Goal: Transaction & Acquisition: Purchase product/service

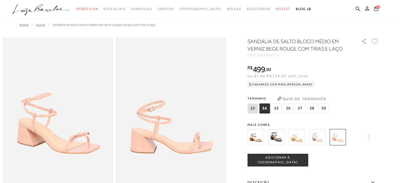
click at [257, 136] on img at bounding box center [255, 137] width 16 height 16
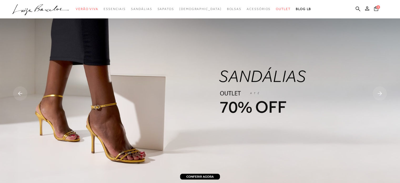
drag, startPoint x: 358, startPoint y: 7, endPoint x: 352, endPoint y: 7, distance: 6.0
click at [358, 7] on icon at bounding box center [357, 8] width 5 height 5
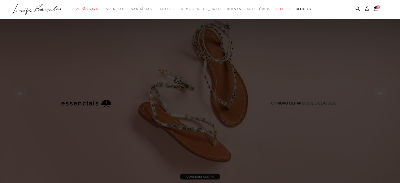
click at [310, 140] on img at bounding box center [200, 94] width 400 height 188
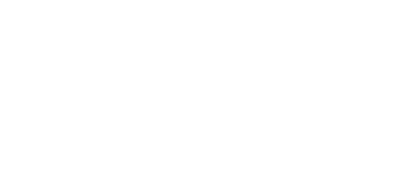
click at [356, 10] on div at bounding box center [200, 101] width 400 height 202
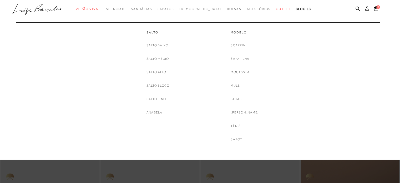
click at [183, 18] on div at bounding box center [197, 19] width 365 height 5
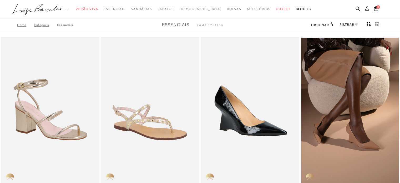
click at [358, 9] on icon at bounding box center [357, 8] width 5 height 5
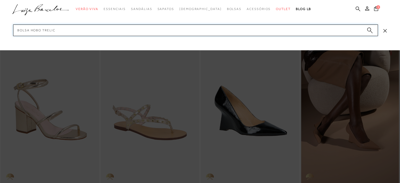
type input "bolsa hobo trelica"
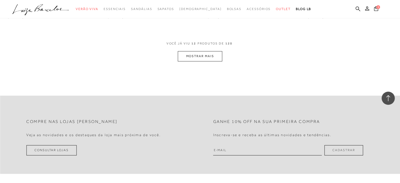
scroll to position [578, 0]
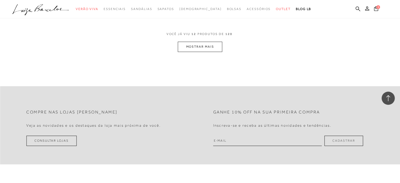
click at [201, 50] on button "MOSTRAR MAIS" at bounding box center [200, 47] width 44 height 10
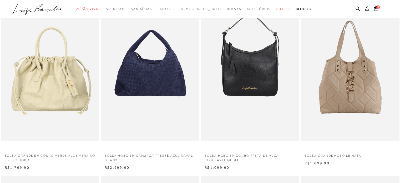
scroll to position [236, 0]
click at [146, 75] on img at bounding box center [149, 67] width 97 height 146
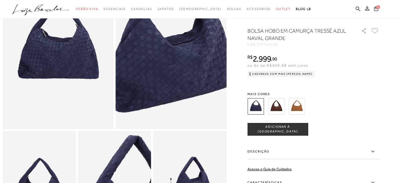
scroll to position [79, 0]
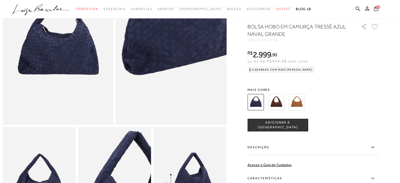
click at [157, 77] on img at bounding box center [185, 8] width 221 height 332
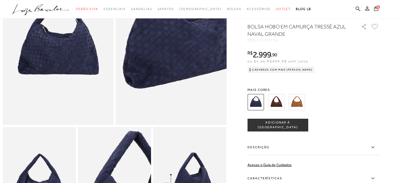
click at [156, 63] on img at bounding box center [186, 22] width 221 height 332
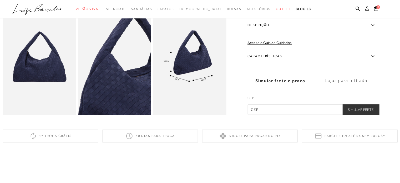
scroll to position [210, 0]
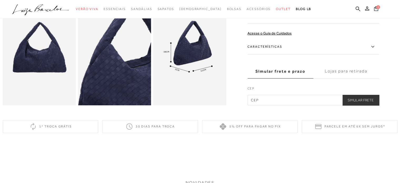
click at [37, 40] on img at bounding box center [39, 50] width 73 height 110
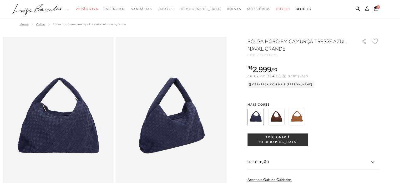
scroll to position [0, 0]
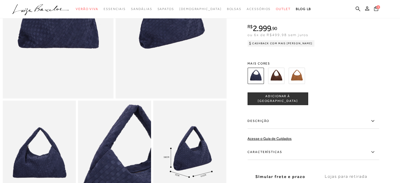
click at [273, 84] on img at bounding box center [276, 76] width 16 height 16
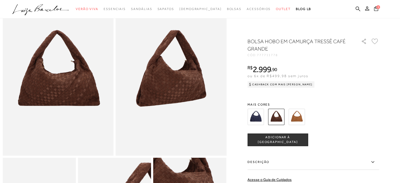
scroll to position [43, 0]
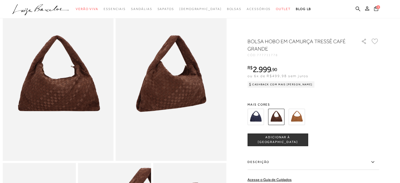
click at [298, 118] on img at bounding box center [296, 117] width 16 height 16
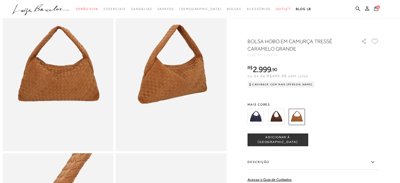
click at [258, 120] on img at bounding box center [255, 117] width 16 height 16
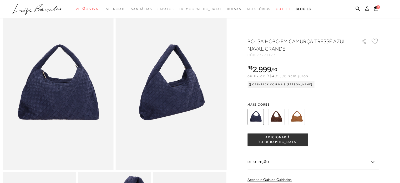
scroll to position [53, 0]
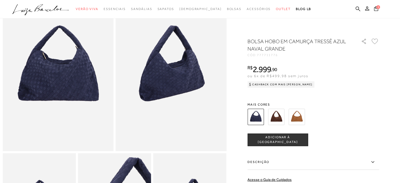
click at [276, 122] on img at bounding box center [276, 117] width 16 height 16
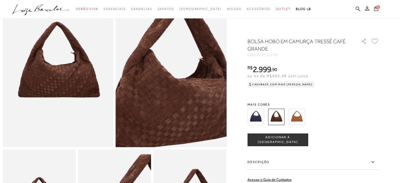
scroll to position [79, 0]
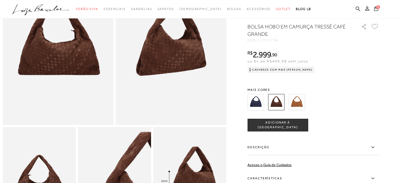
click at [262, 110] on img at bounding box center [255, 102] width 16 height 16
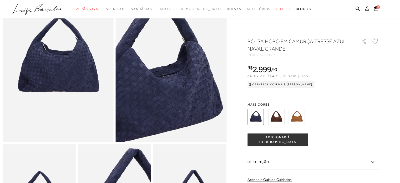
scroll to position [158, 0]
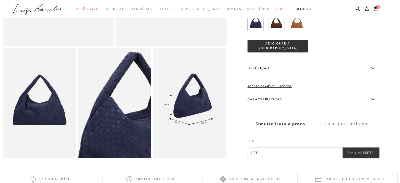
click at [299, 50] on span "ADICIONAR À [GEOGRAPHIC_DATA]" at bounding box center [277, 45] width 60 height 9
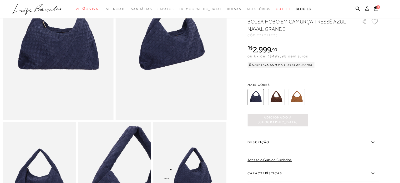
scroll to position [105, 0]
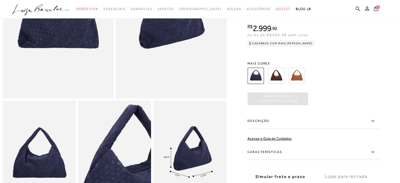
click at [285, 47] on div "Cashback com Mais [PERSON_NAME]" at bounding box center [280, 43] width 67 height 6
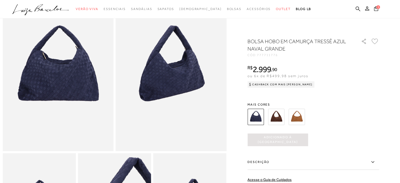
scroll to position [0, 0]
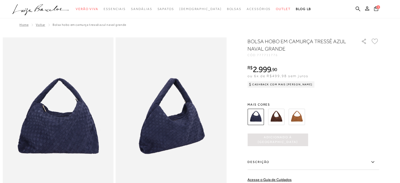
click at [267, 82] on div "Cashback com Mais [PERSON_NAME]" at bounding box center [280, 84] width 67 height 6
click at [252, 84] on icon at bounding box center [249, 84] width 5 height 5
click at [301, 98] on div "BOLSA HOBO EM CAMURÇA TRESSÊ AZUL NAVAL GRANDE CÓD: 777711776 × É necessário se…" at bounding box center [312, 145] width 131 height 214
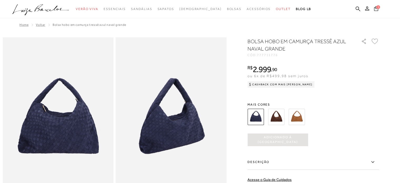
click at [377, 7] on span "1" at bounding box center [378, 7] width 4 height 4
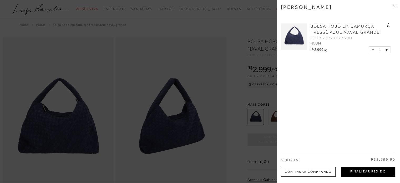
click at [360, 172] on button "Finalizar Pedido" at bounding box center [367, 171] width 54 height 10
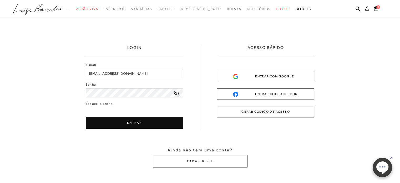
click at [157, 121] on button "ENTRAR" at bounding box center [134, 123] width 97 height 12
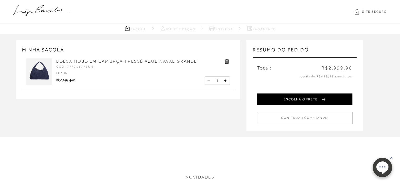
click at [329, 99] on button "ESCOLHA O FRETE" at bounding box center [304, 99] width 95 height 12
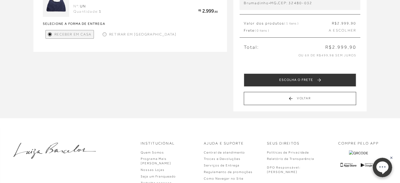
scroll to position [79, 0]
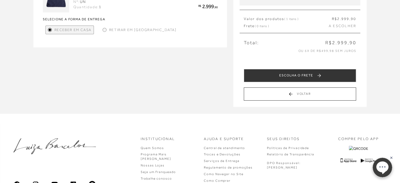
click at [103, 29] on div at bounding box center [104, 30] width 2 height 2
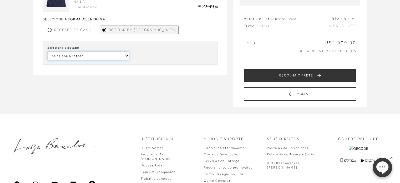
click at [101, 58] on select "Selecione o Estado Alagoas Paraná" at bounding box center [88, 55] width 82 height 9
click at [152, 82] on div "MINHA SACOLA BOLSA HOBO EM CAMURÇA TRESSÊ AZUL NAVAL GRANDE CÓD: 777711776UN UN…" at bounding box center [200, 34] width 400 height 158
click at [49, 28] on div at bounding box center [50, 30] width 4 height 4
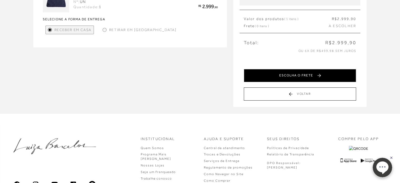
click at [278, 75] on button "ESCOLHA O FRETE" at bounding box center [300, 75] width 112 height 13
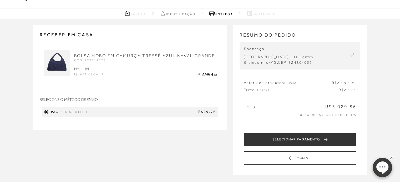
scroll to position [0, 0]
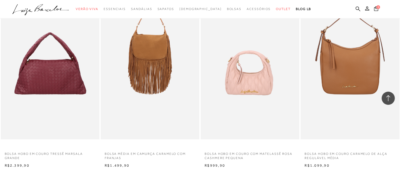
scroll to position [420, 0]
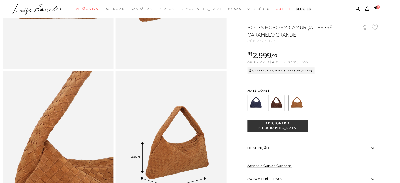
scroll to position [131, 0]
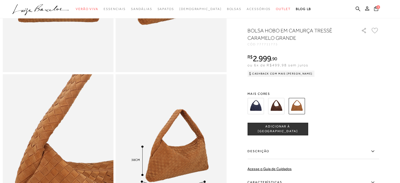
click at [255, 109] on img at bounding box center [255, 105] width 16 height 16
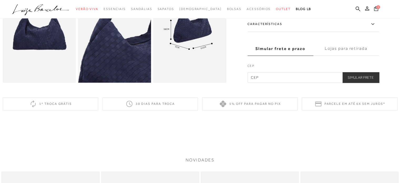
scroll to position [236, 0]
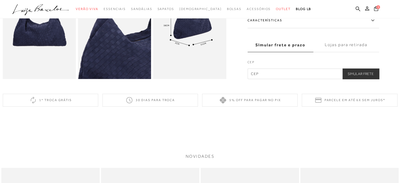
click at [271, 77] on input "text" at bounding box center [312, 73] width 131 height 11
type input "32480-032"
click at [363, 79] on button "Simular Frete" at bounding box center [360, 73] width 37 height 11
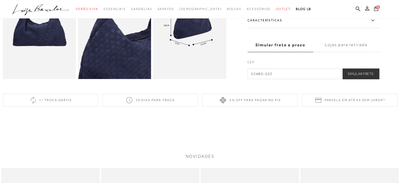
click at [357, 79] on button "Simular Frete" at bounding box center [360, 73] width 37 height 11
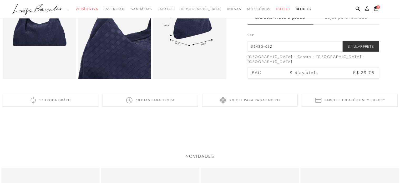
click at [346, 25] on label "Lojas para retirada" at bounding box center [346, 18] width 66 height 14
click at [0, 0] on input "Lojas para retirada" at bounding box center [0, 0] width 0 height 0
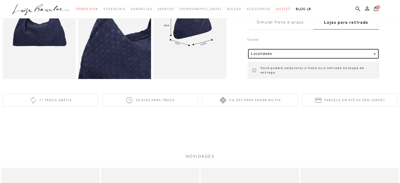
click at [357, 56] on div "Localidade" at bounding box center [311, 53] width 120 height 4
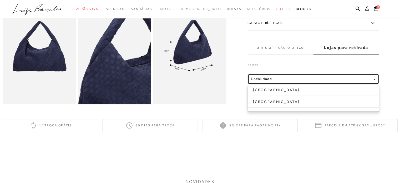
scroll to position [210, 0]
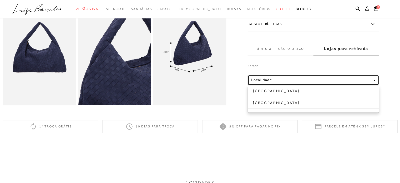
click at [322, 82] on div "Localidade" at bounding box center [311, 80] width 120 height 4
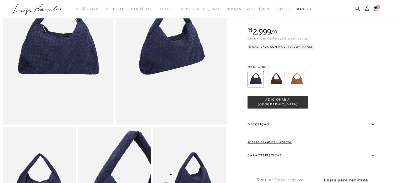
scroll to position [79, 0]
click at [280, 84] on img at bounding box center [276, 79] width 16 height 16
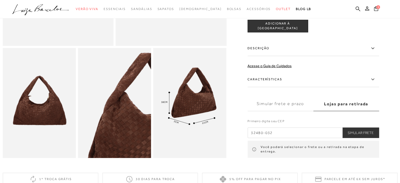
scroll to position [184, 0]
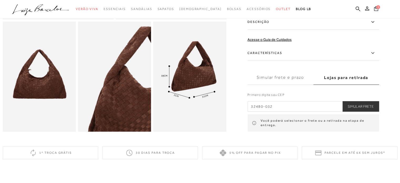
click at [289, 111] on input "32480-032" at bounding box center [312, 106] width 131 height 11
click at [344, 80] on label "Lojas para retirada" at bounding box center [346, 77] width 66 height 14
click at [0, 0] on input "Lojas para retirada" at bounding box center [0, 0] width 0 height 0
click at [349, 85] on label "Lojas para retirada" at bounding box center [346, 77] width 66 height 14
click at [0, 0] on input "Lojas para retirada" at bounding box center [0, 0] width 0 height 0
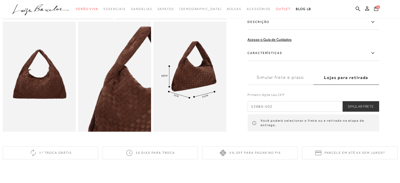
click at [280, 82] on label "Simular frete e prazo" at bounding box center [280, 77] width 66 height 14
click at [0, 0] on input "Simular frete e prazo" at bounding box center [0, 0] width 0 height 0
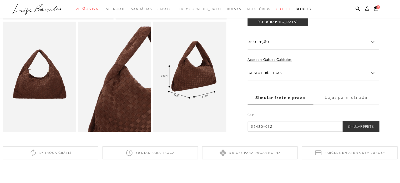
click at [332, 102] on label "Lojas para retirada" at bounding box center [346, 97] width 66 height 14
click at [0, 0] on input "Lojas para retirada" at bounding box center [0, 0] width 0 height 0
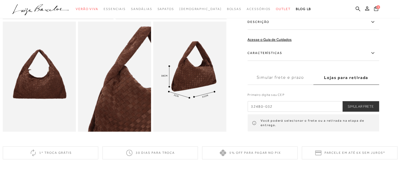
click at [363, 111] on button "Simular Frete" at bounding box center [360, 106] width 37 height 11
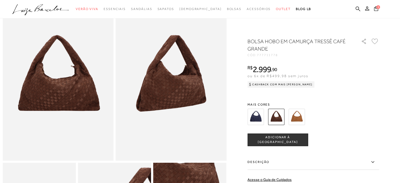
scroll to position [0, 0]
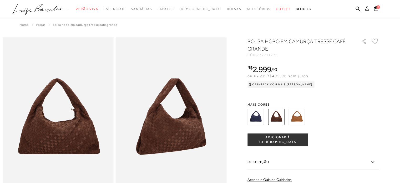
click at [262, 115] on img at bounding box center [255, 117] width 16 height 16
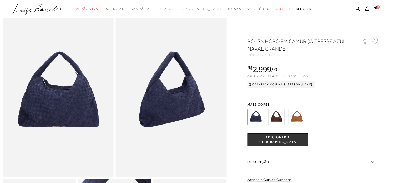
scroll to position [26, 0]
click at [71, 105] on img at bounding box center [58, 94] width 111 height 166
click at [169, 106] on img at bounding box center [171, 94] width 111 height 166
click at [319, 83] on div "R$ 2.999 , 90 ou 6x de R$499,98 sem juros Cashback com Mais Luiza R$2.999,90" at bounding box center [312, 75] width 131 height 21
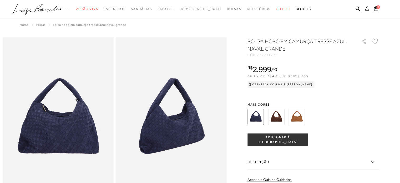
click at [365, 7] on icon at bounding box center [367, 8] width 4 height 4
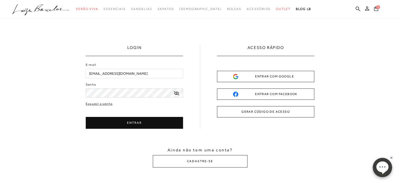
click at [136, 117] on button "ENTRAR" at bounding box center [134, 123] width 97 height 12
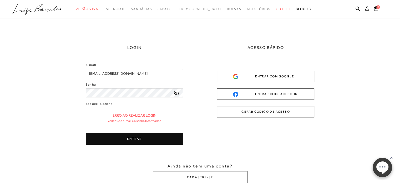
click at [71, 85] on div "LOGIN E-mail rafatm20@yahoo.com.br Senha ENTRAR" at bounding box center [200, 113] width 400 height 191
click at [177, 94] on icon at bounding box center [176, 93] width 5 height 4
click at [151, 140] on button "ENTRAR" at bounding box center [134, 139] width 97 height 12
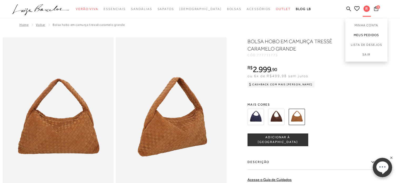
click at [370, 35] on link "Meus Pedidos" at bounding box center [366, 35] width 42 height 10
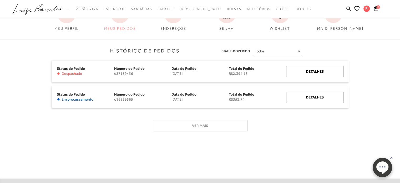
scroll to position [53, 0]
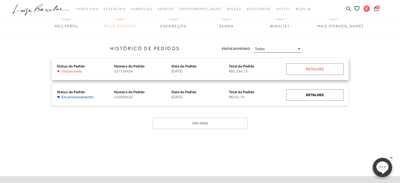
click at [292, 68] on div "Detalhes" at bounding box center [314, 68] width 57 height 11
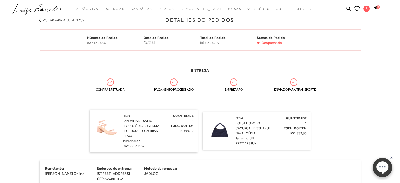
scroll to position [131, 0]
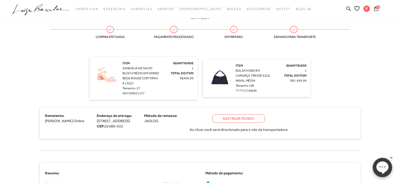
click at [265, 87] on div "Item BOLSA HOBO EM CAMURÇA TRESSÊ AZUL NAVAL MÉDIA Tamanho: UN 777711768UN" at bounding box center [253, 78] width 37 height 30
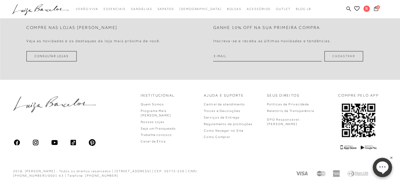
scroll to position [403, 0]
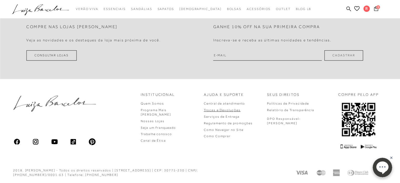
click at [240, 109] on link "Trocas e Devoluções" at bounding box center [222, 110] width 37 height 4
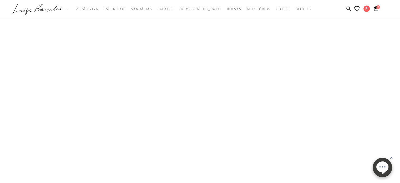
scroll to position [20, 0]
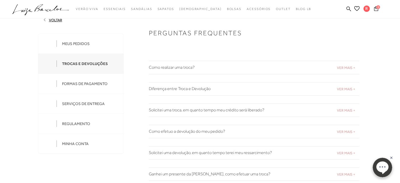
click at [207, 67] on h2 "Como realizar uma troca?" at bounding box center [254, 67] width 210 height 5
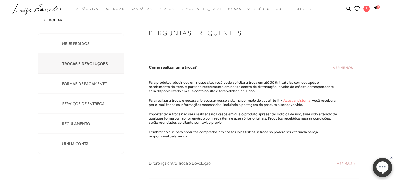
click at [288, 99] on link "Acessar sistema" at bounding box center [296, 100] width 27 height 4
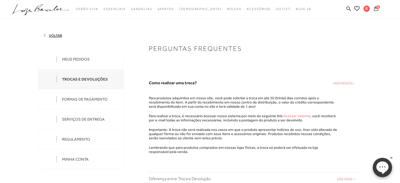
scroll to position [0, 0]
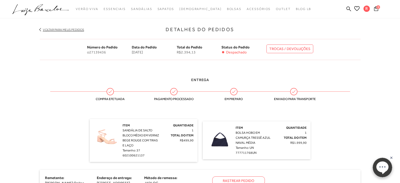
scroll to position [79, 0]
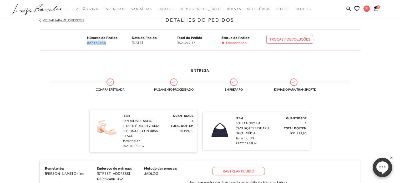
drag, startPoint x: 86, startPoint y: 41, endPoint x: 107, endPoint y: 43, distance: 21.1
click at [107, 43] on div "Número do Pedido o27139436 Data do Pedido 15 de setembro de 2025 Total do Pedid…" at bounding box center [200, 39] width 321 height 21
copy span "o27139436"
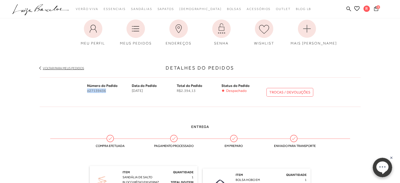
scroll to position [0, 0]
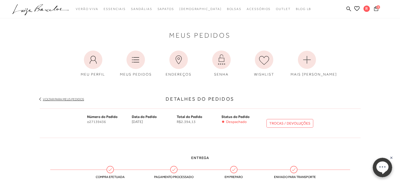
click at [270, 102] on h3 "Detalhes do Pedidos" at bounding box center [200, 98] width 321 height 7
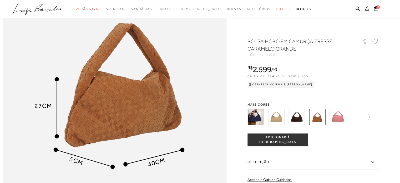
scroll to position [394, 0]
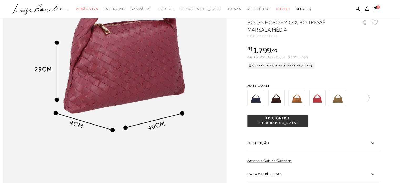
scroll to position [420, 0]
